Goal: Check status: Check status

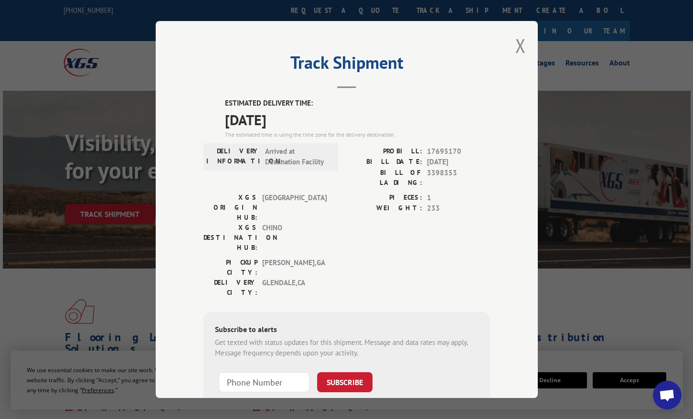
click at [428, 149] on span "17695170" at bounding box center [458, 151] width 63 height 11
copy span "17695170"
click at [515, 43] on button "Close modal" at bounding box center [520, 45] width 11 height 25
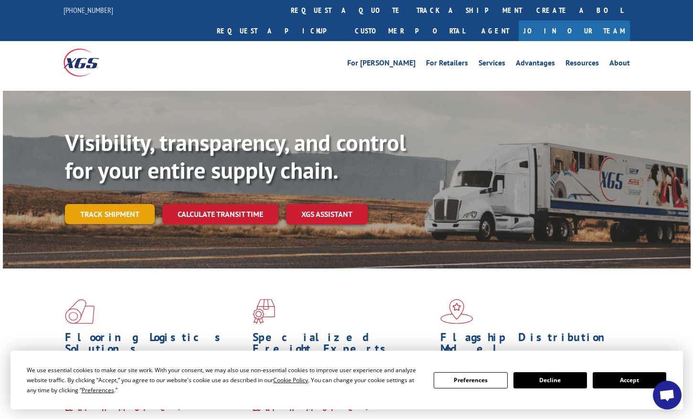
click at [135, 204] on link "Track shipment" at bounding box center [110, 214] width 90 height 20
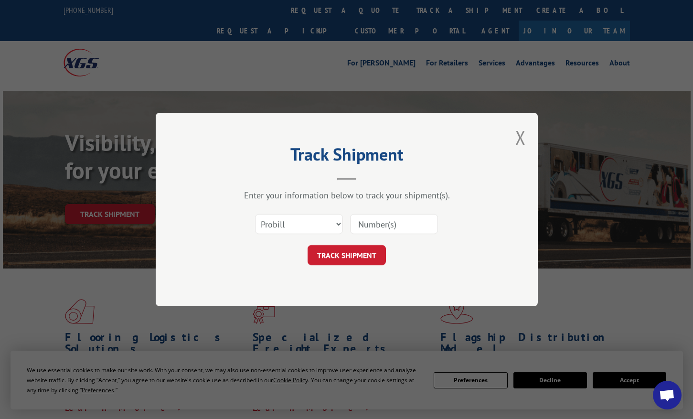
click at [377, 223] on input at bounding box center [394, 224] width 88 height 20
paste input "17695170"
type input "17695170"
click at [342, 256] on button "TRACK SHIPMENT" at bounding box center [347, 255] width 78 height 20
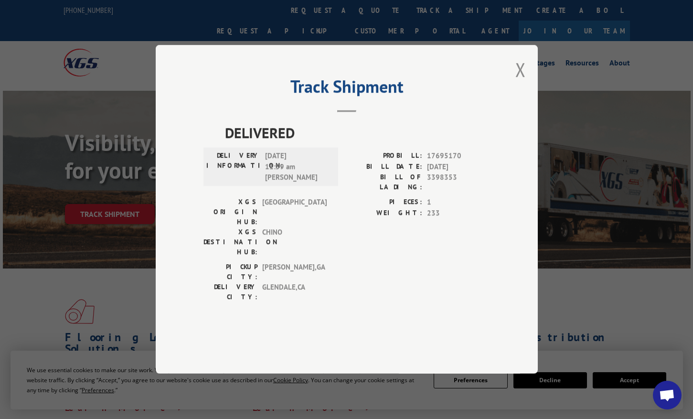
click at [522, 82] on button "Close modal" at bounding box center [520, 69] width 11 height 25
